Goal: Information Seeking & Learning: Learn about a topic

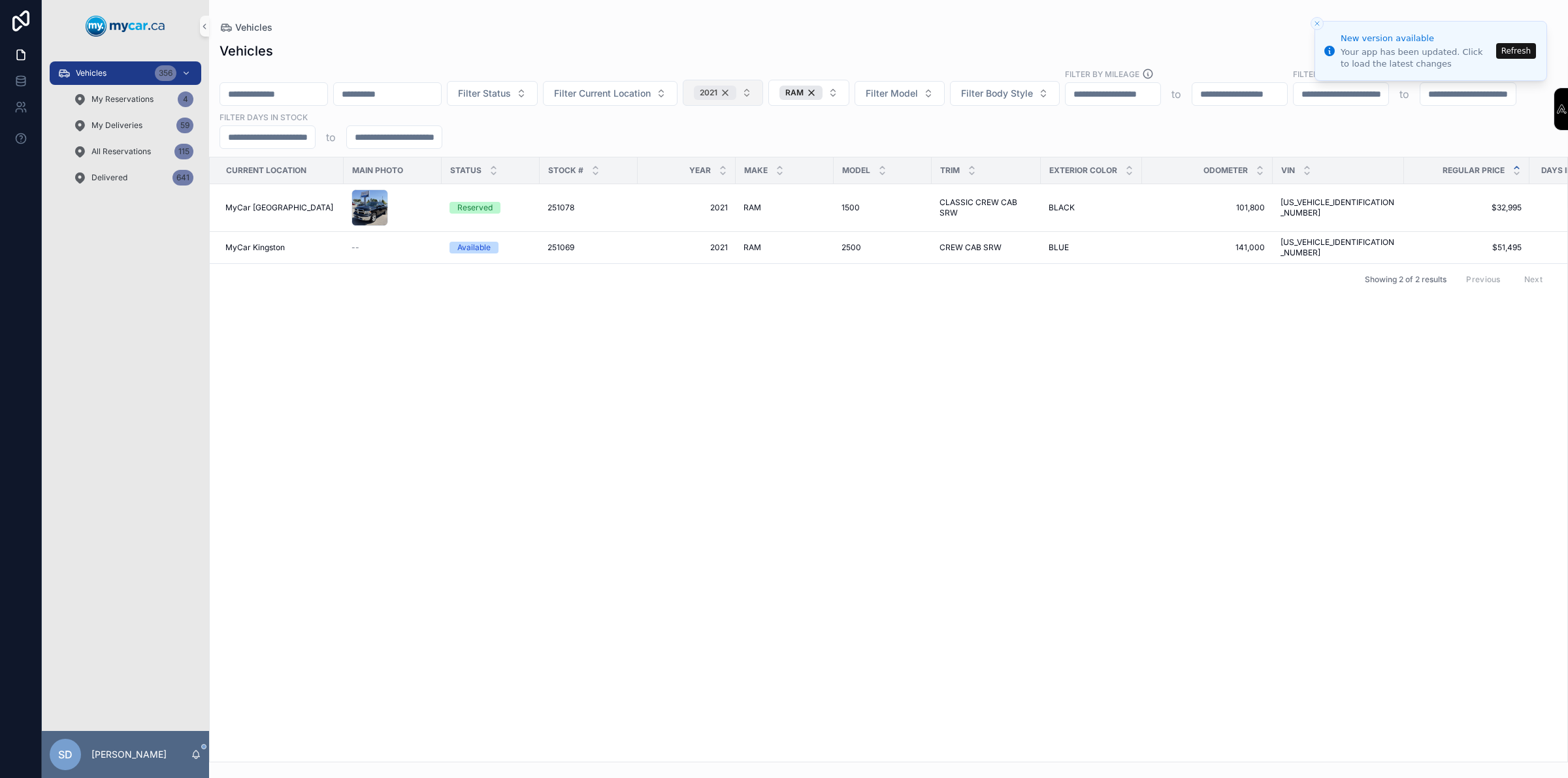
click at [736, 89] on div "2021" at bounding box center [715, 92] width 42 height 14
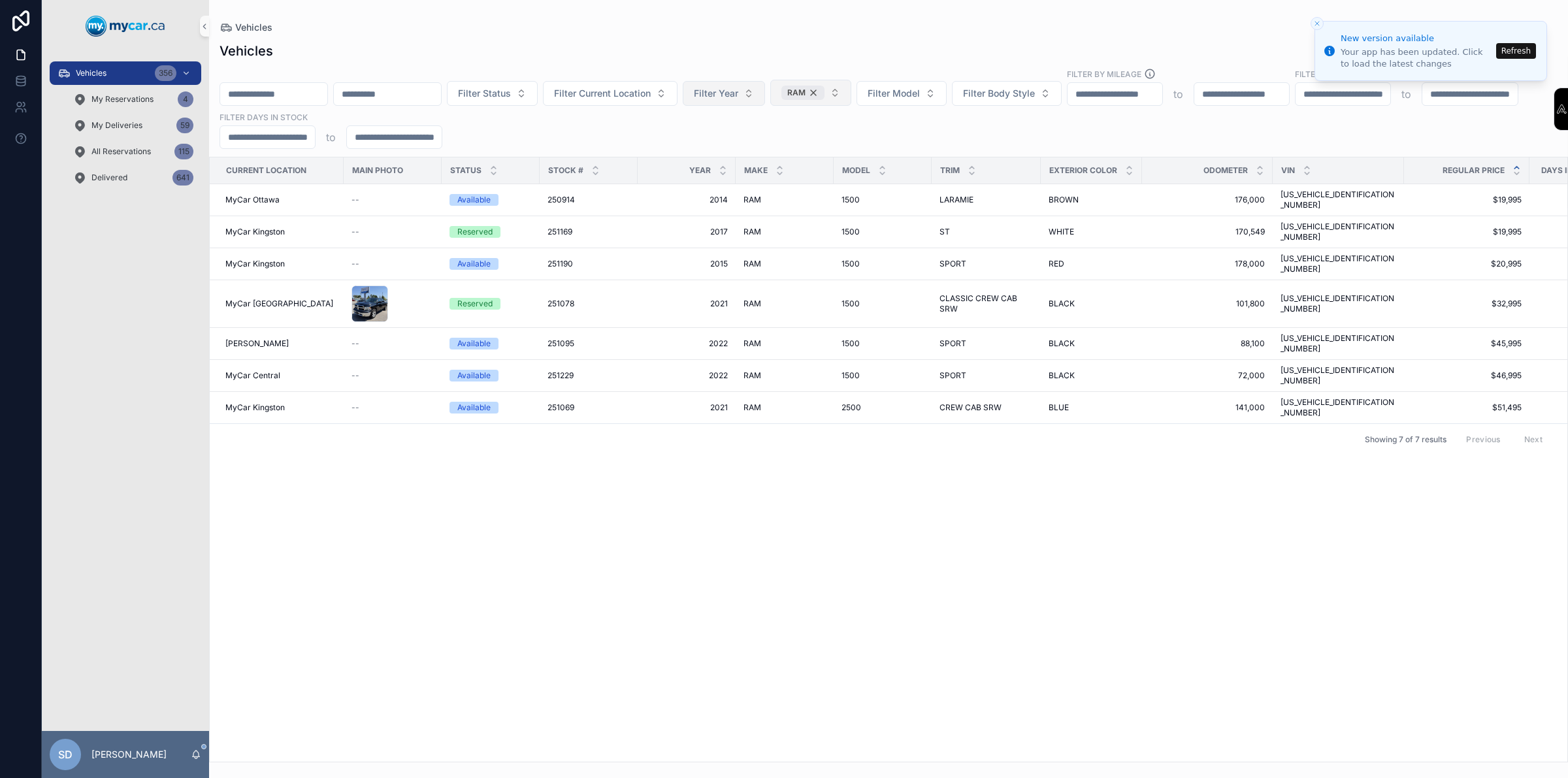
click at [825, 89] on div "RAM" at bounding box center [803, 92] width 43 height 14
click at [306, 94] on input "scrollable content" at bounding box center [273, 94] width 107 height 18
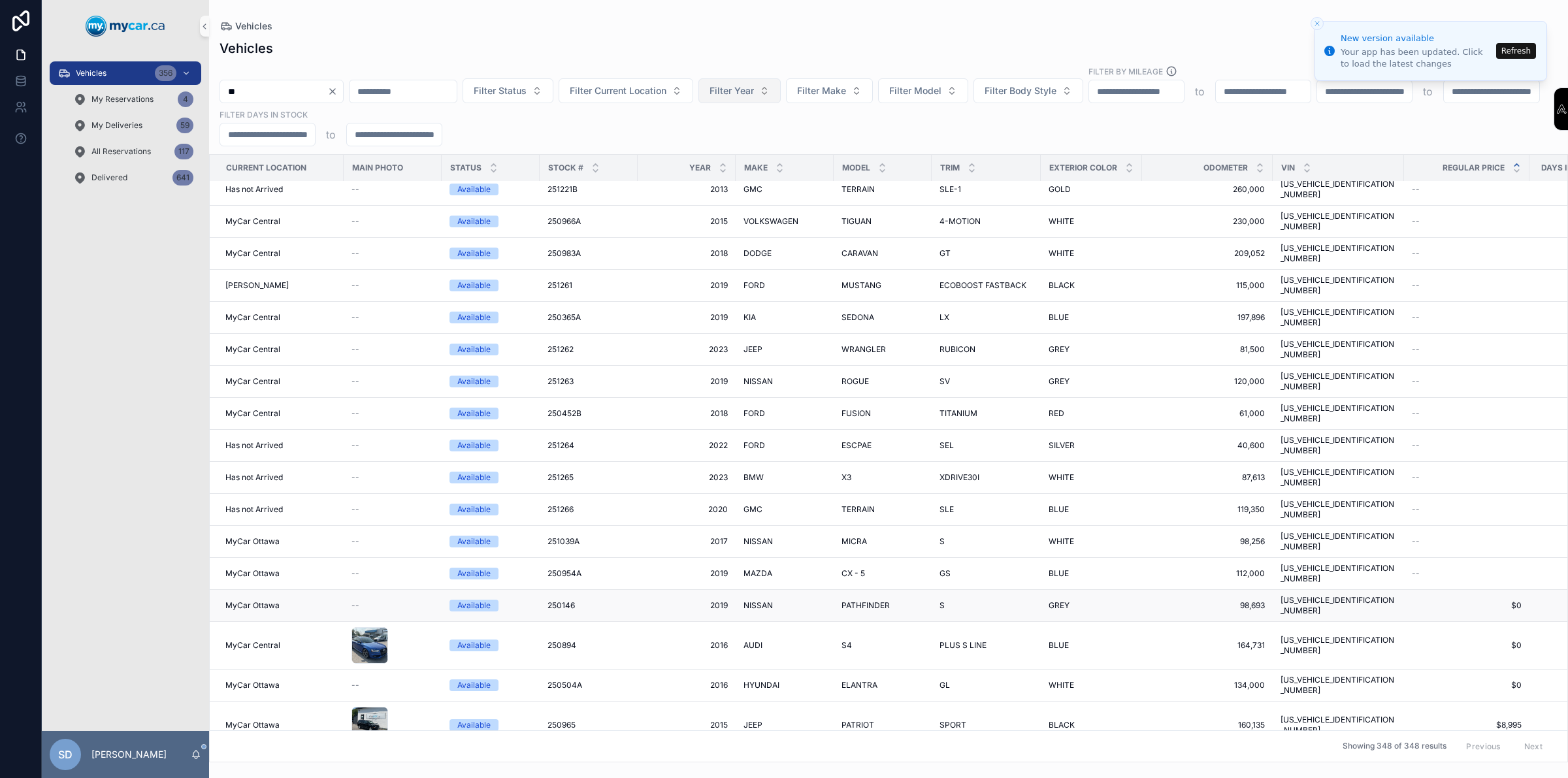
scroll to position [730, 0]
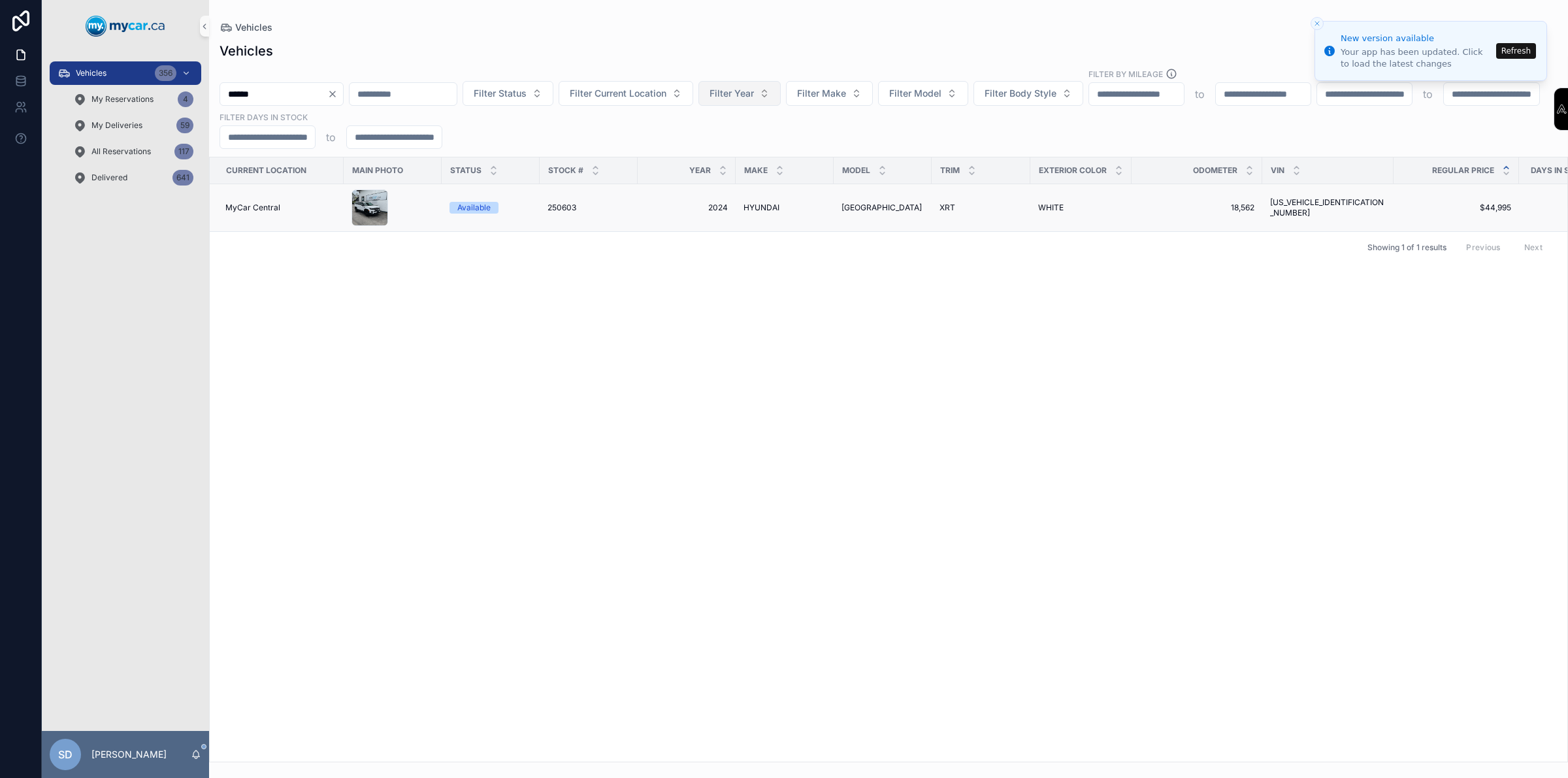
type input "******"
click at [471, 213] on div "Available" at bounding box center [474, 207] width 33 height 12
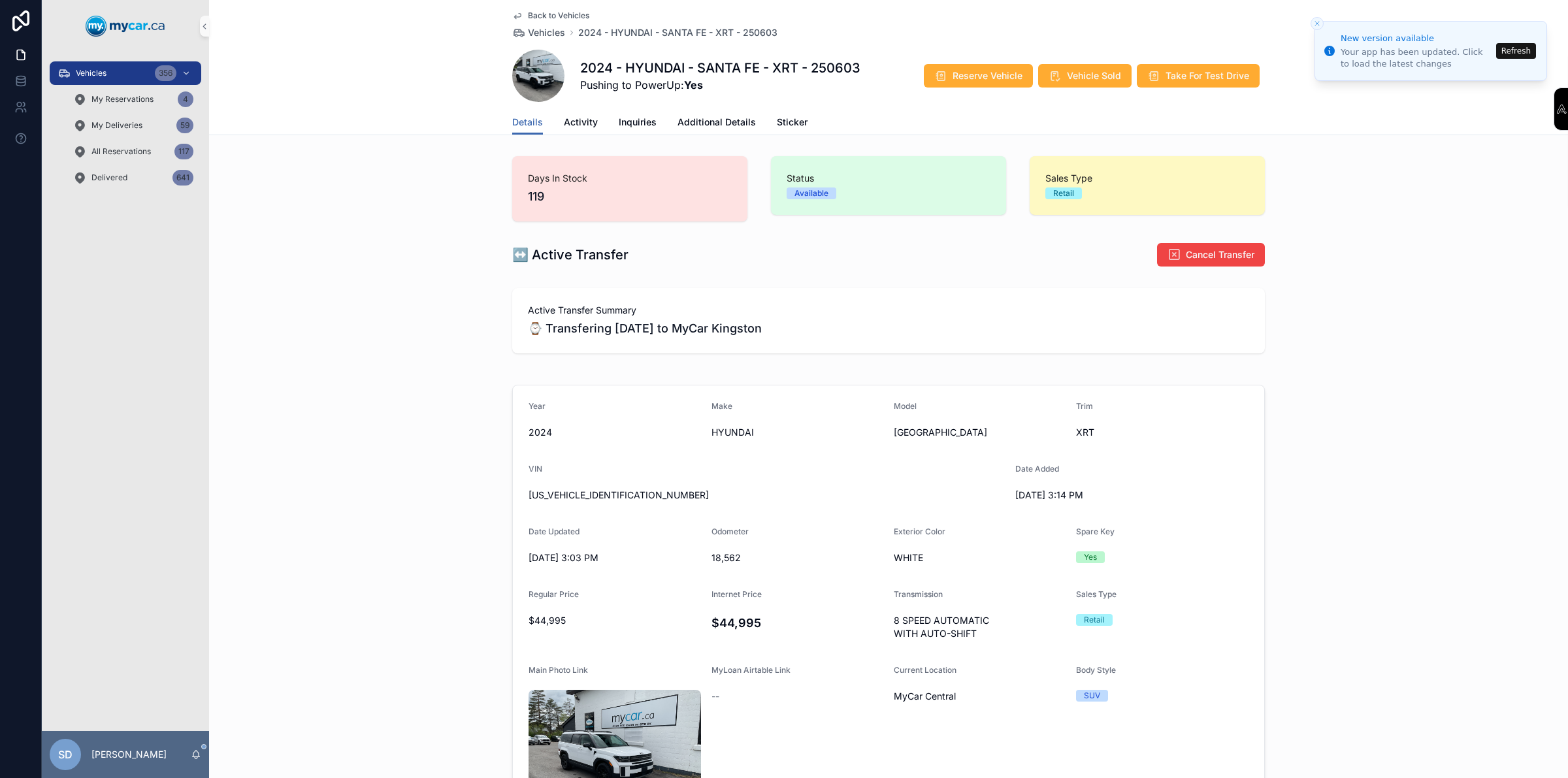
click at [1438, 234] on div "Days In Stock 119 Status Available Sales Type Retail ↔️ Active Transfer Cancel …" at bounding box center [889, 690] width 1359 height 1078
click at [1520, 57] on button "Refresh" at bounding box center [1516, 51] width 40 height 16
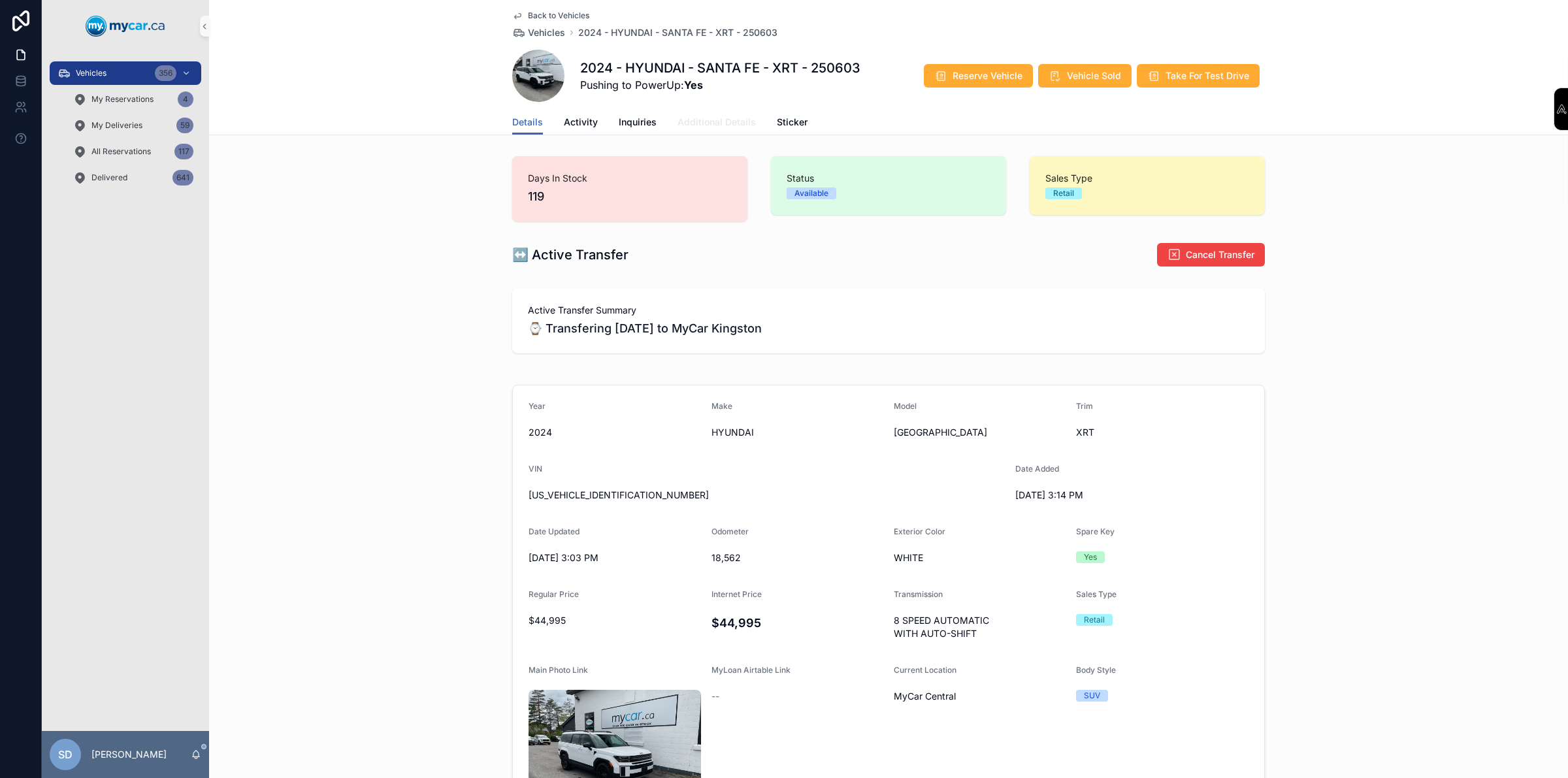
click at [710, 125] on span "Additional Details" at bounding box center [716, 122] width 78 height 13
